Goal: Task Accomplishment & Management: Manage account settings

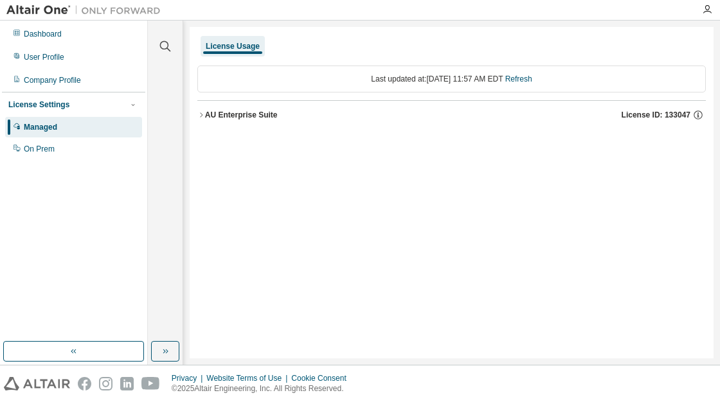
click at [28, 5] on img at bounding box center [86, 10] width 161 height 13
click at [53, 59] on div "User Profile" at bounding box center [44, 57] width 40 height 10
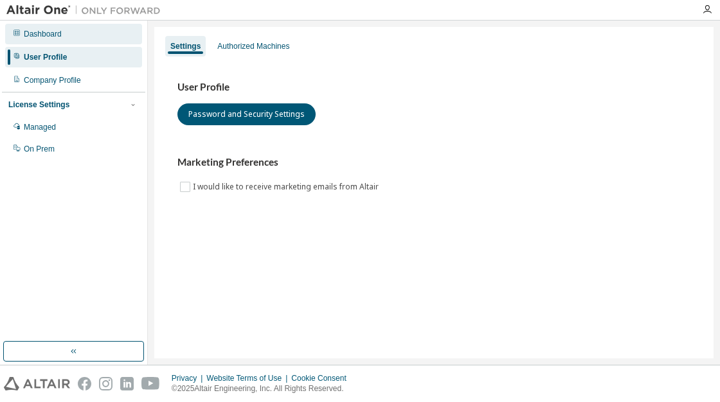
click at [55, 28] on div "Dashboard" at bounding box center [73, 34] width 137 height 21
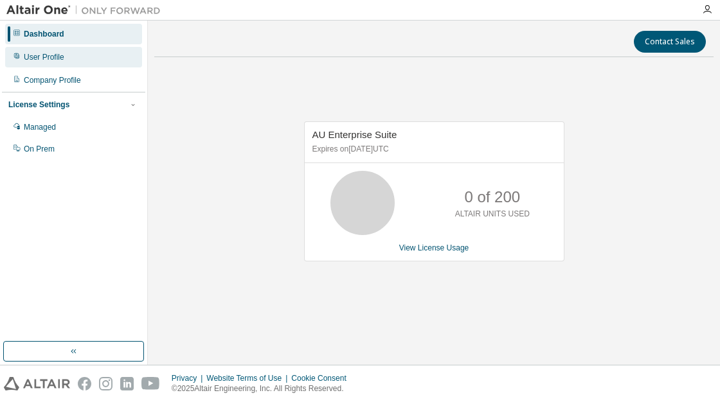
click at [58, 53] on div "User Profile" at bounding box center [44, 57] width 40 height 10
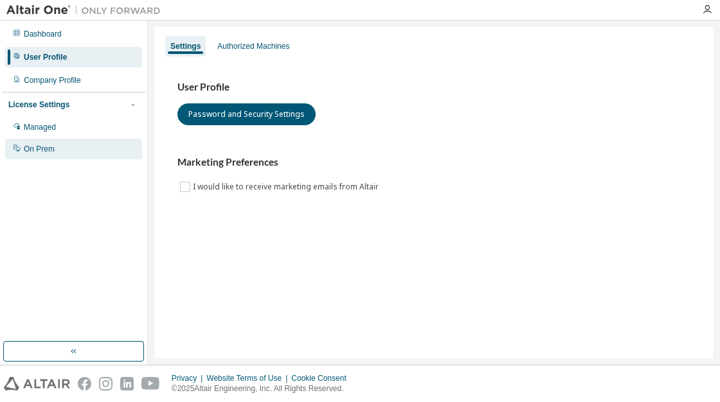
click at [50, 147] on div "On Prem" at bounding box center [39, 149] width 31 height 10
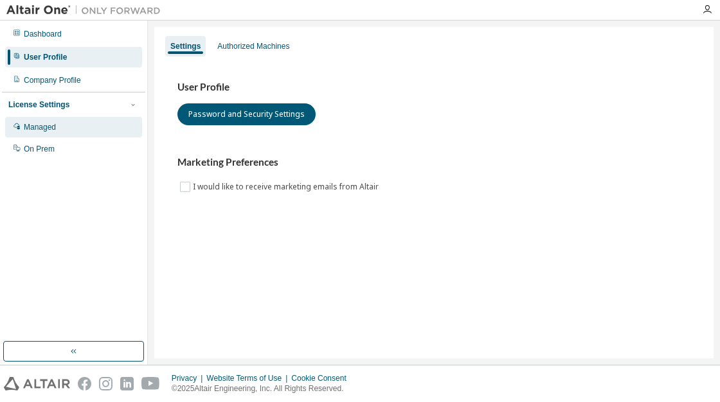
click at [47, 130] on div "Managed" at bounding box center [40, 127] width 32 height 10
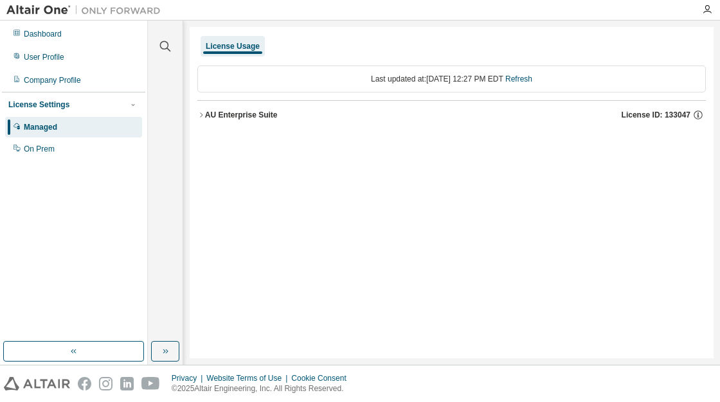
click at [207, 112] on div "AU Enterprise Suite" at bounding box center [241, 115] width 73 height 10
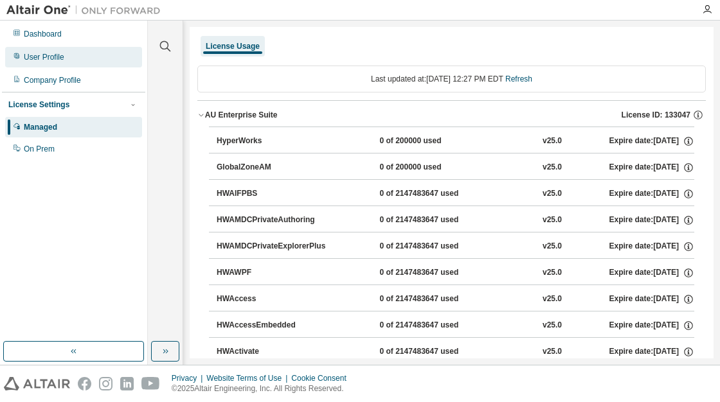
click at [65, 53] on div "User Profile" at bounding box center [73, 57] width 137 height 21
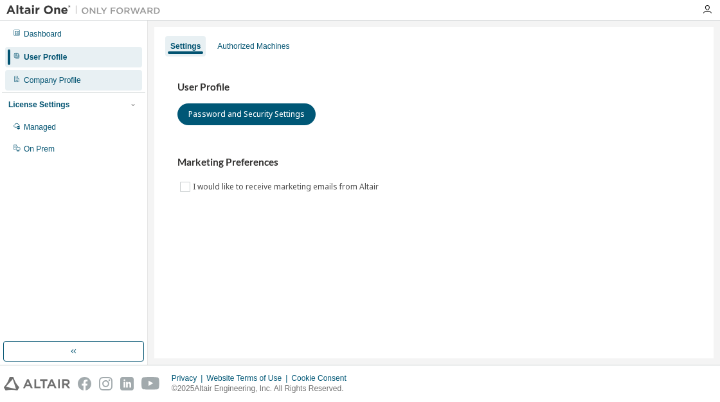
click at [75, 80] on div "Company Profile" at bounding box center [52, 80] width 57 height 10
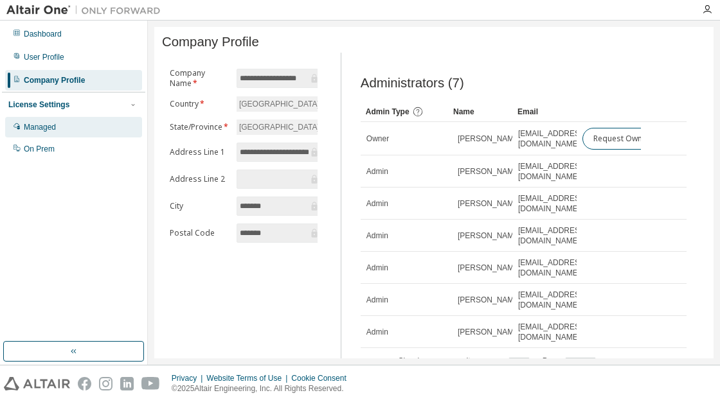
click at [60, 125] on div "Managed" at bounding box center [73, 127] width 137 height 21
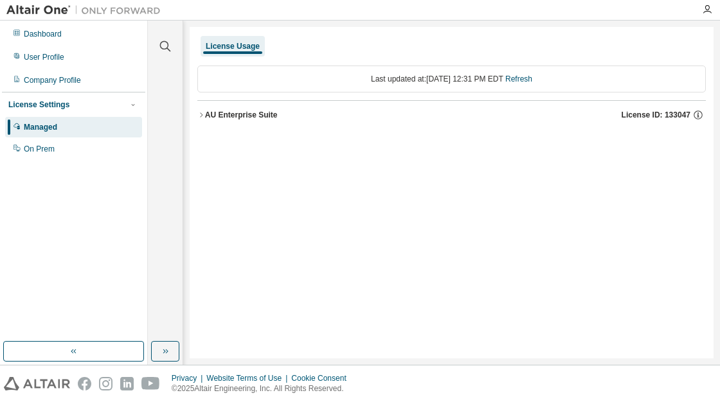
click at [202, 116] on icon "button" at bounding box center [201, 114] width 3 height 4
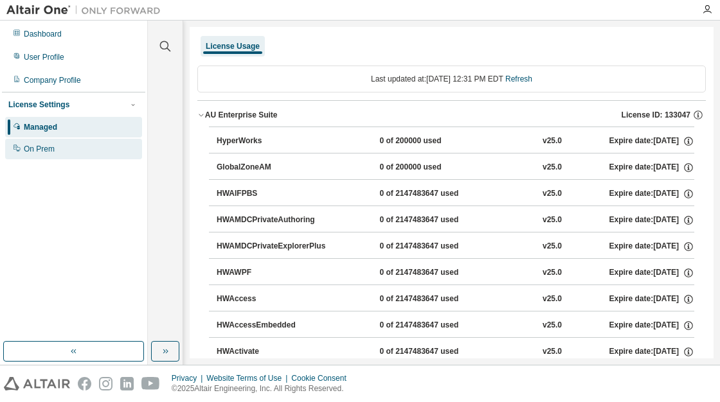
click at [35, 150] on div "On Prem" at bounding box center [39, 149] width 31 height 10
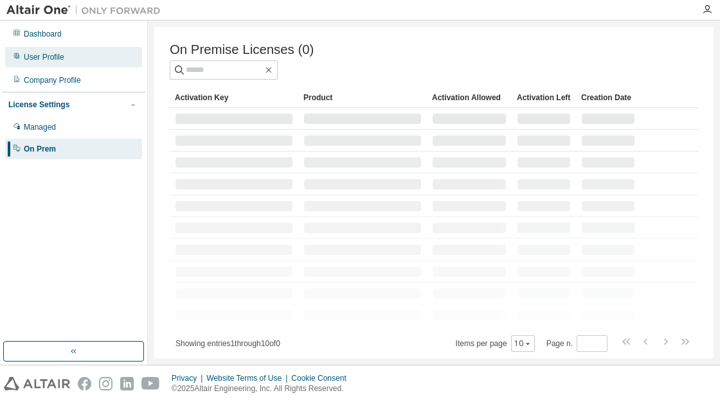
click at [54, 58] on div "User Profile" at bounding box center [44, 57] width 40 height 10
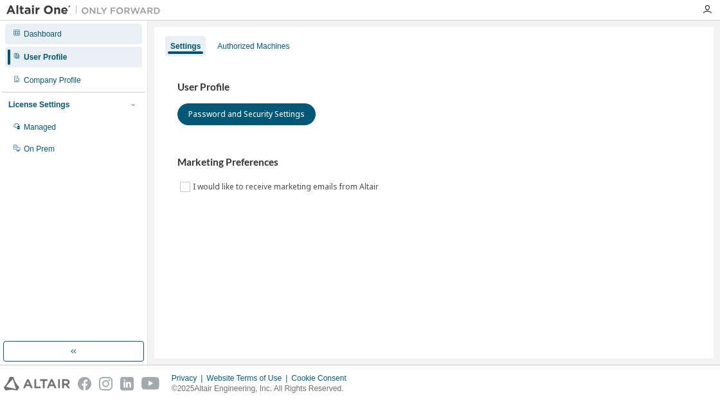
click at [64, 35] on div "Dashboard" at bounding box center [73, 34] width 137 height 21
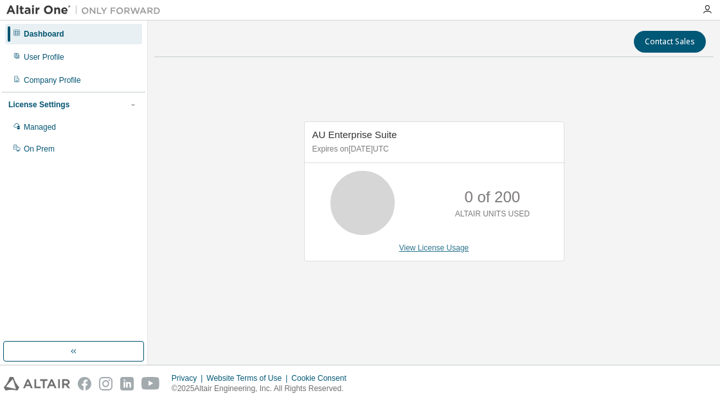
click at [438, 250] on link "View License Usage" at bounding box center [434, 248] width 70 height 9
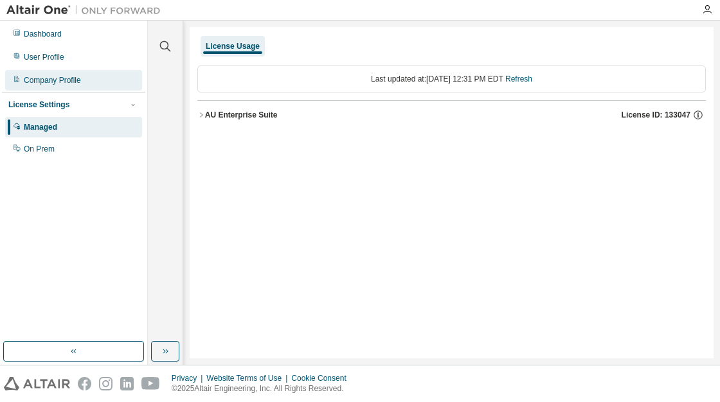
click at [47, 77] on div "Company Profile" at bounding box center [52, 80] width 57 height 10
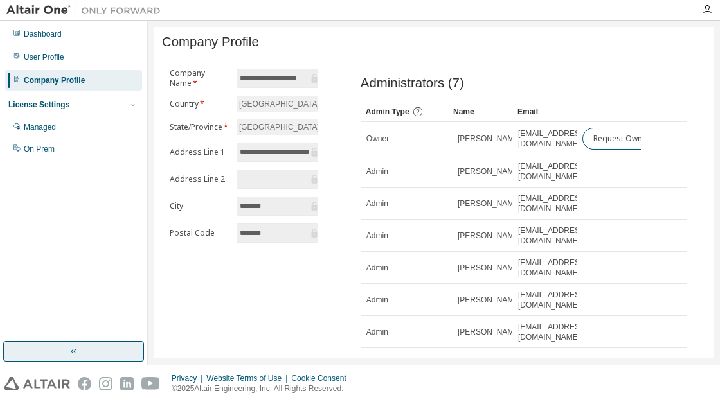
click at [70, 352] on icon "button" at bounding box center [74, 351] width 10 height 10
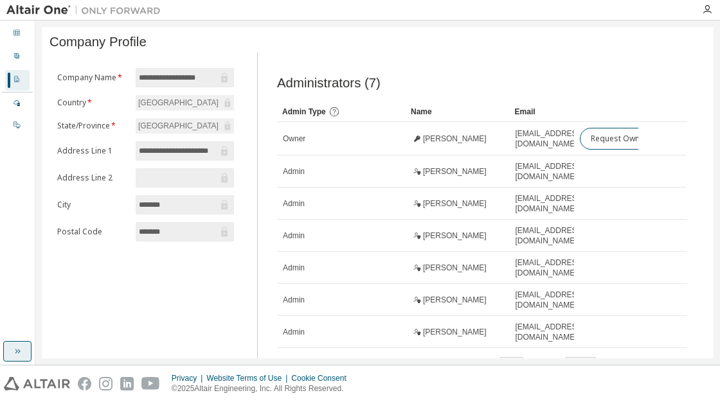
click at [13, 77] on icon at bounding box center [17, 79] width 8 height 8
click at [16, 33] on icon at bounding box center [16, 33] width 6 height 6
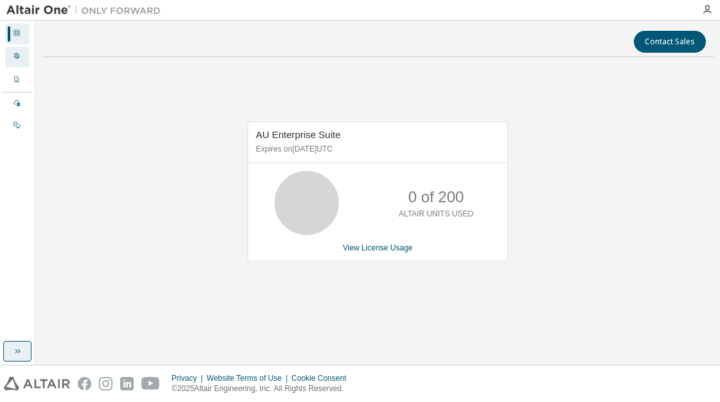
click at [10, 56] on div "User Profile" at bounding box center [17, 57] width 24 height 21
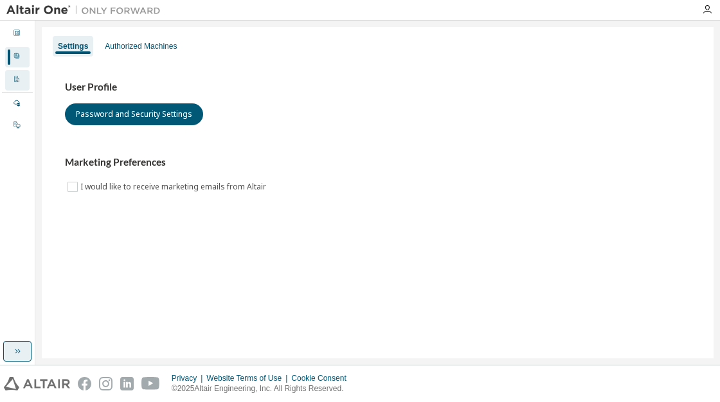
click at [16, 82] on icon at bounding box center [17, 79] width 8 height 8
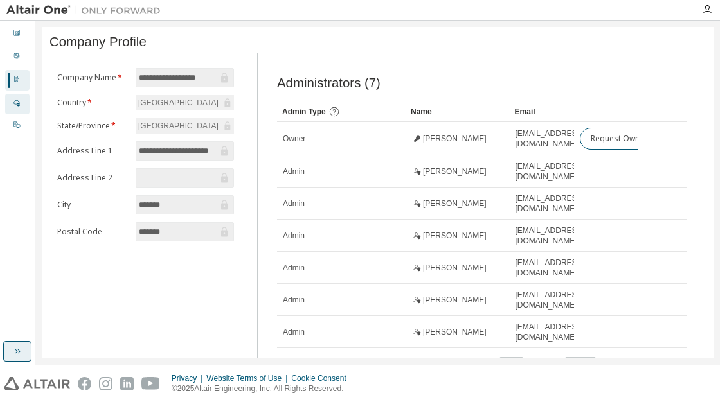
click at [17, 103] on icon at bounding box center [17, 103] width 8 height 8
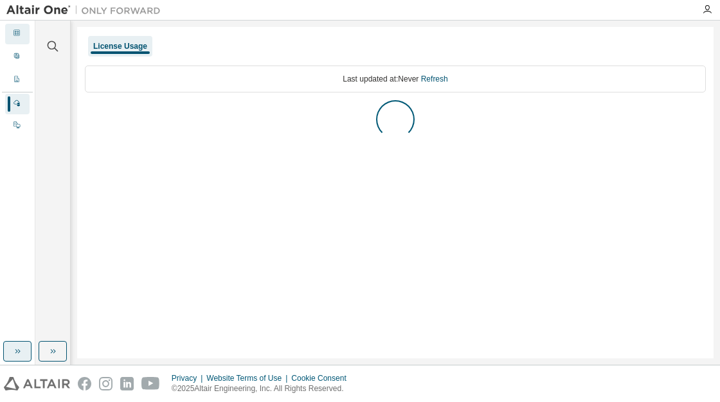
click at [14, 29] on div at bounding box center [17, 34] width 8 height 10
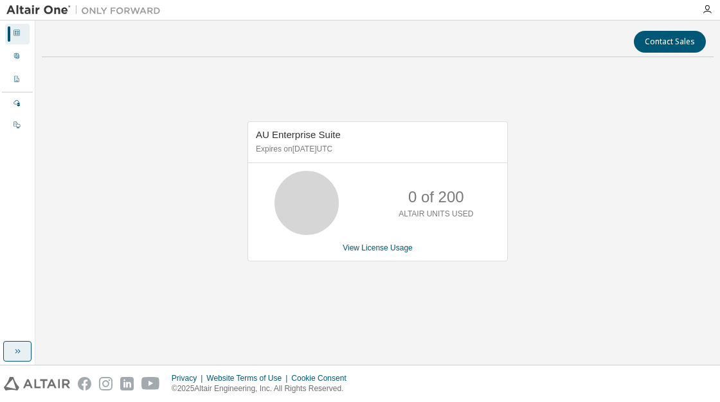
click at [20, 351] on icon "button" at bounding box center [19, 352] width 3 height 4
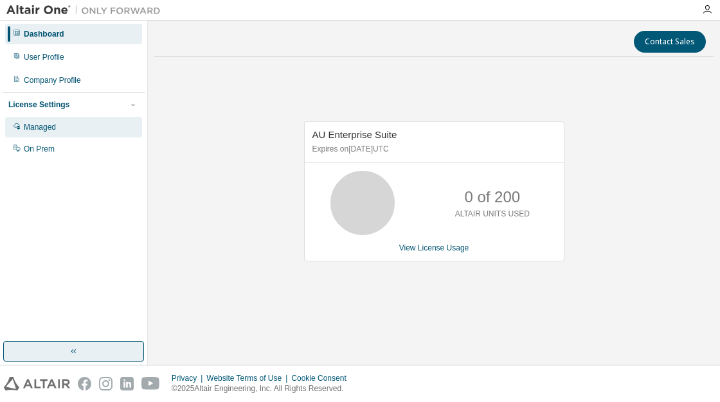
click at [34, 128] on div "Managed" at bounding box center [40, 127] width 32 height 10
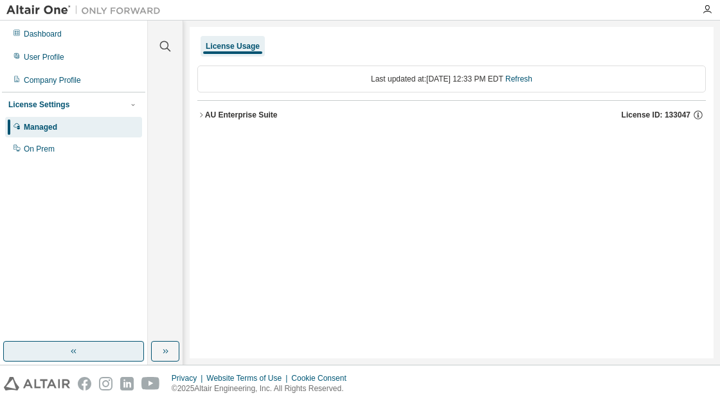
click at [202, 112] on icon "button" at bounding box center [201, 115] width 8 height 8
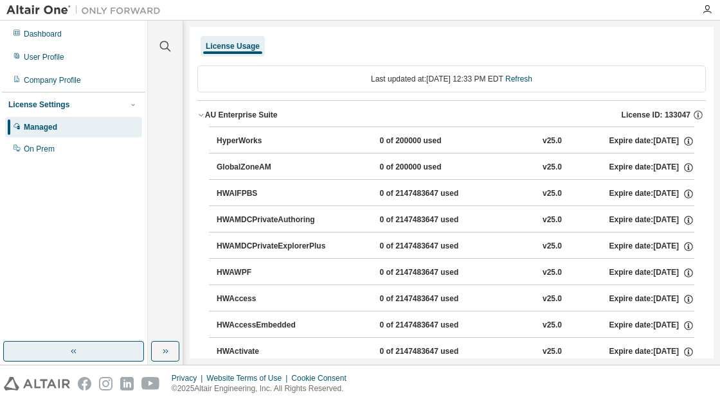
click at [51, 128] on div "Managed" at bounding box center [40, 127] width 33 height 10
click at [73, 80] on div "Company Profile" at bounding box center [52, 80] width 57 height 10
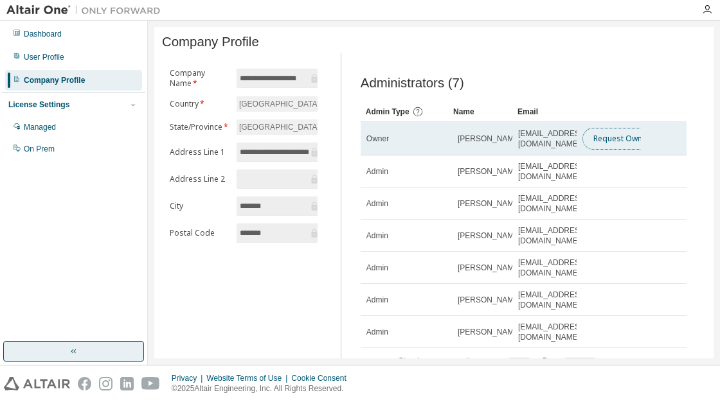
click at [615, 141] on button "Request Owner Change" at bounding box center [636, 139] width 109 height 22
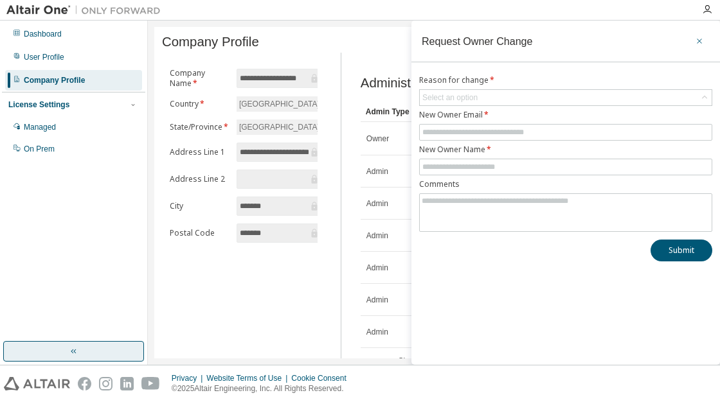
click at [696, 41] on icon "button" at bounding box center [699, 41] width 9 height 10
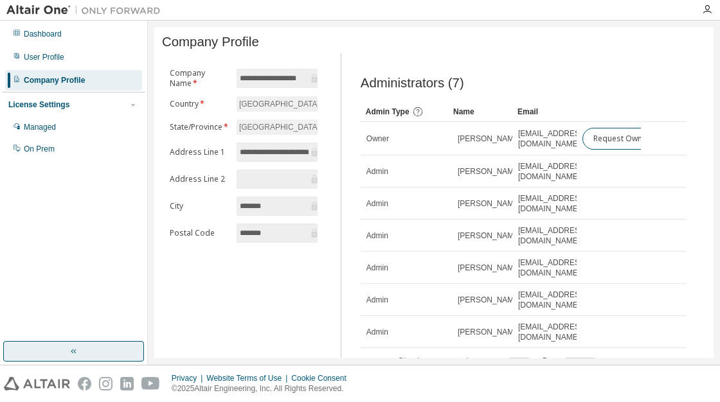
click at [277, 201] on span "*******" at bounding box center [280, 206] width 87 height 19
click at [276, 210] on input "*******" at bounding box center [274, 206] width 69 height 13
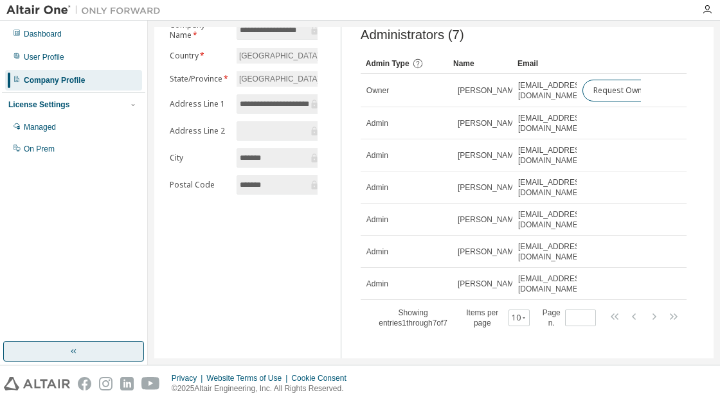
scroll to position [63, 0]
